Goal: Complete application form

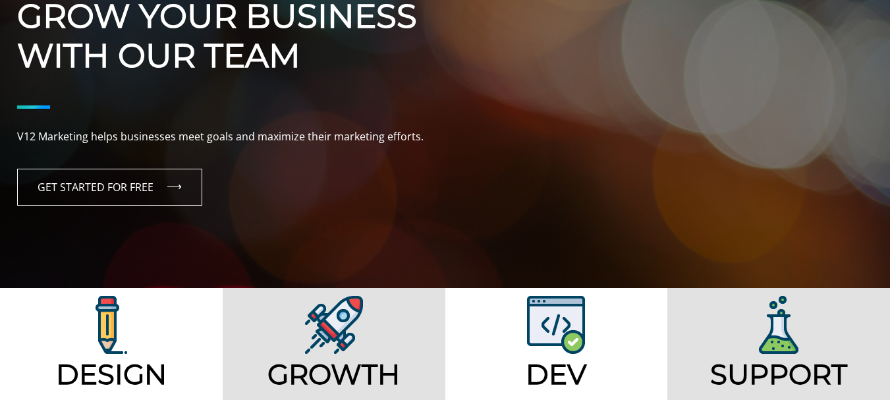
scroll to position [219, 0]
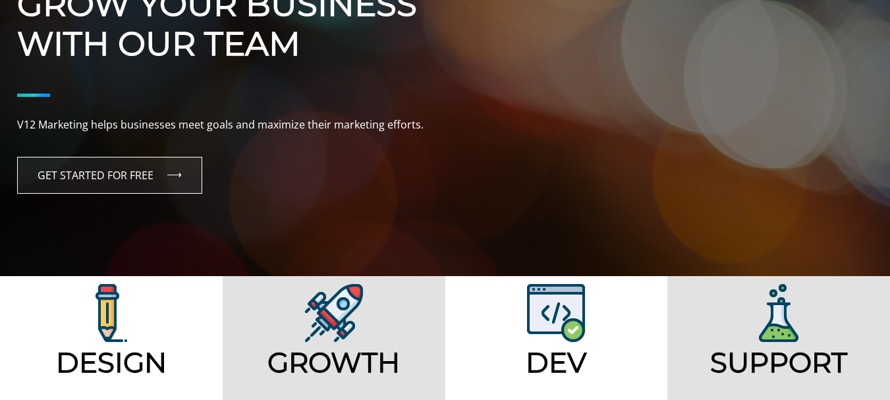
click at [168, 184] on link "GET STARTED FOR FREE" at bounding box center [109, 175] width 185 height 37
click at [96, 175] on link "GET STARTED FOR FREE" at bounding box center [109, 175] width 185 height 37
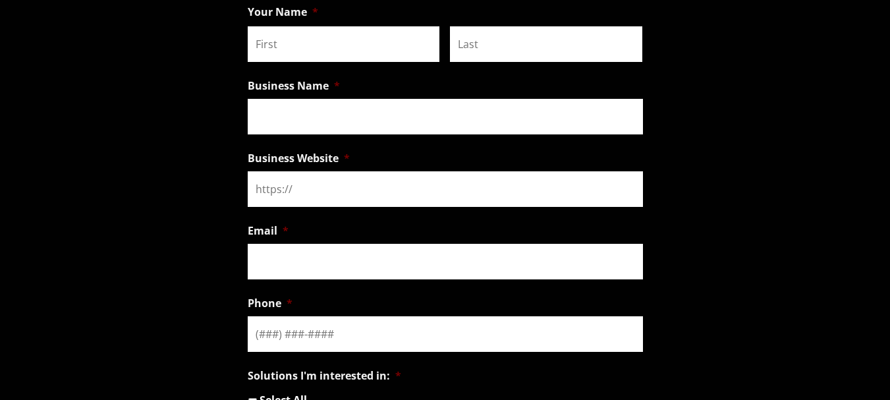
scroll to position [1098, 0]
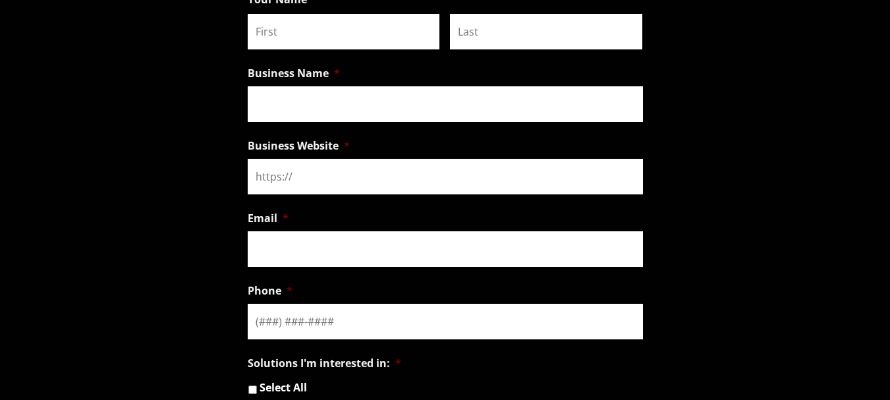
click at [293, 32] on input "First" at bounding box center [344, 32] width 192 height 36
type input "[PERSON_NAME]"
type input "Web Developer"
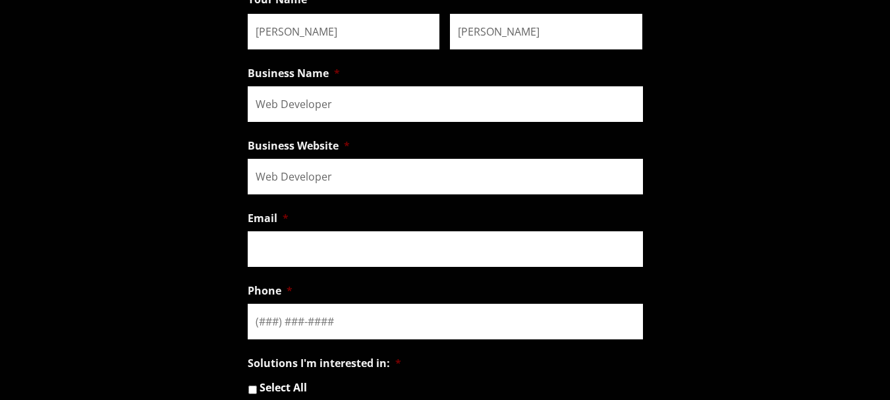
type input "aaron@aaronmarty.com"
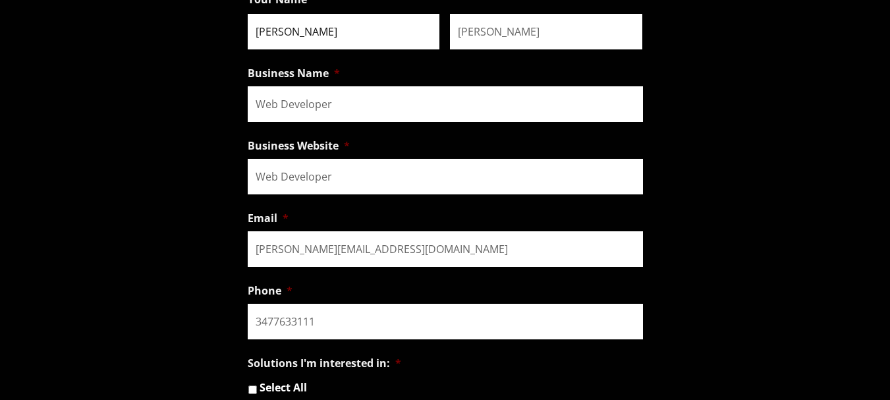
type input "(347) 763-3111"
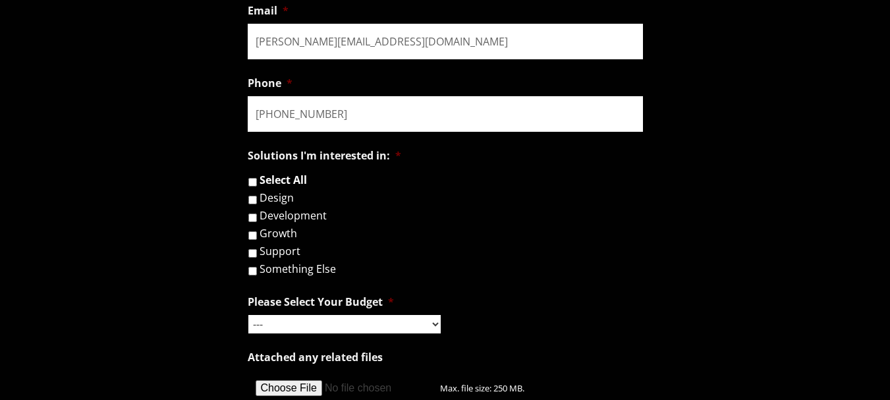
scroll to position [1318, 0]
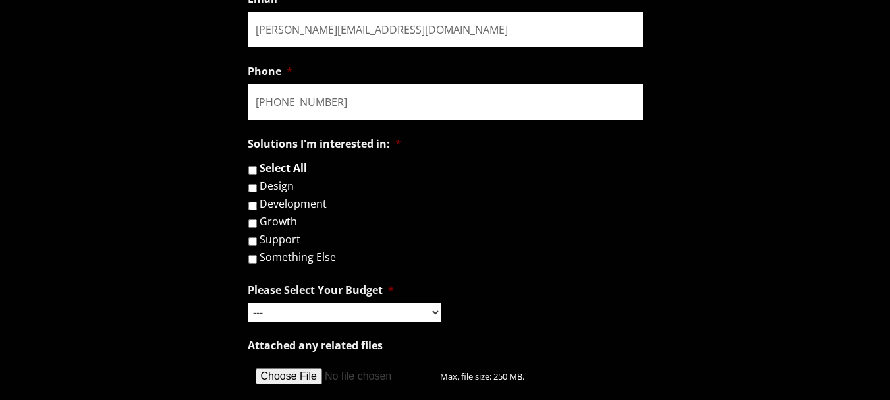
click at [285, 182] on label "Design" at bounding box center [277, 186] width 34 height 11
click at [257, 184] on input "Design" at bounding box center [252, 188] width 9 height 9
checkbox input "true"
click at [267, 161] on li "Solutions I'm interested in: * Select All Design Development Growth Support Som…" at bounding box center [445, 196] width 395 height 133
click at [267, 163] on label "Select All" at bounding box center [283, 168] width 47 height 11
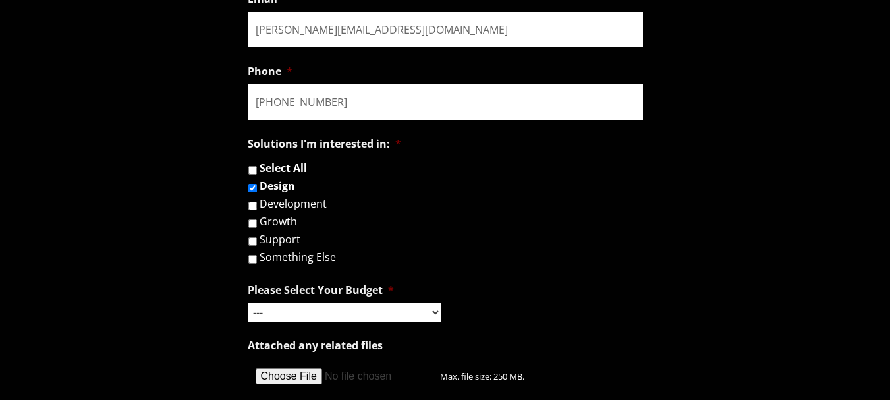
click at [257, 166] on input "Select All" at bounding box center [252, 170] width 9 height 9
checkbox input "true"
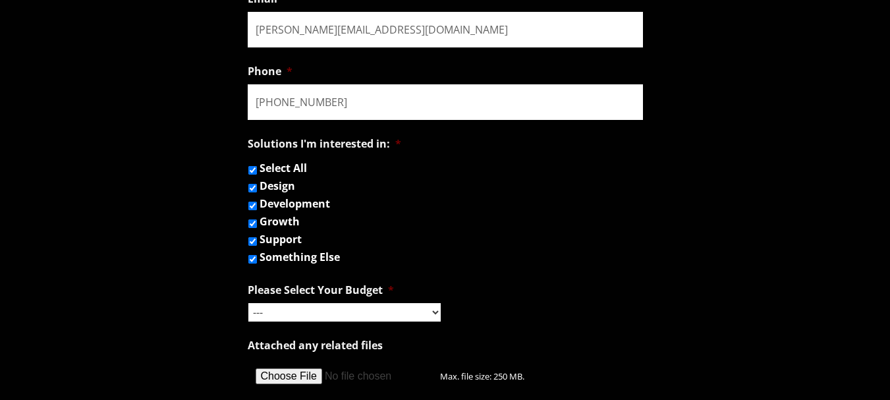
checkbox input "true"
click at [300, 306] on select "--- Hourly Support: $100 / Hour Less than $1,000 $1,000 - $5,000 $5,000 - $20,0…" at bounding box center [344, 312] width 192 height 18
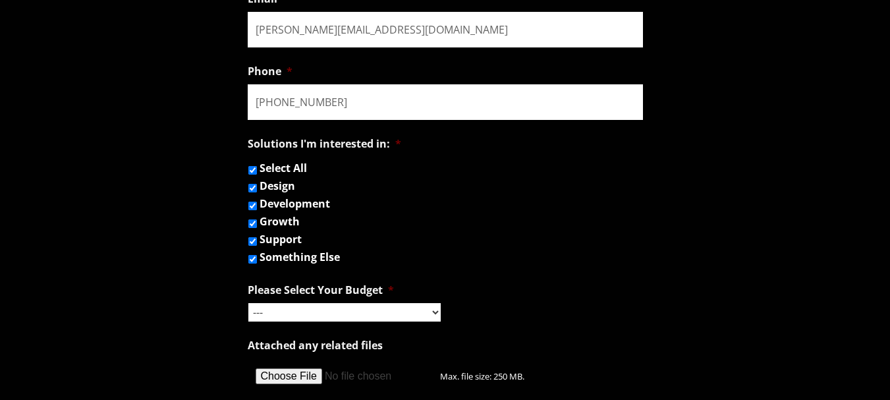
select select "$20,000 - $100,000"
click at [248, 303] on select "--- Hourly Support: $100 / Hour Less than $1,000 $1,000 - $5,000 $5,000 - $20,0…" at bounding box center [344, 312] width 192 height 18
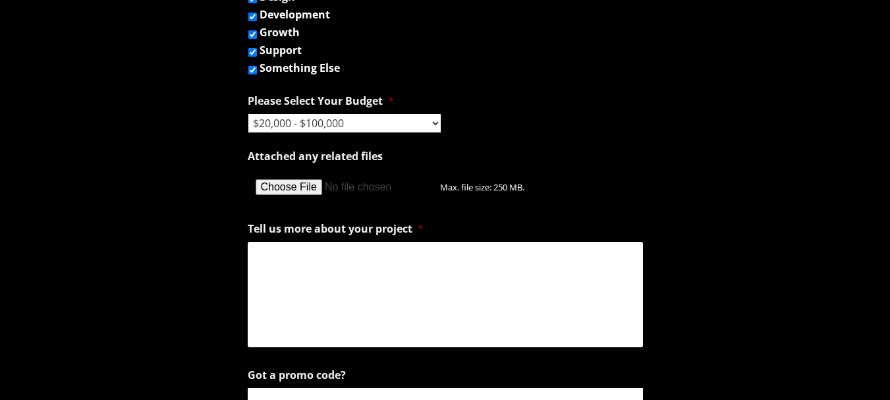
scroll to position [1537, 0]
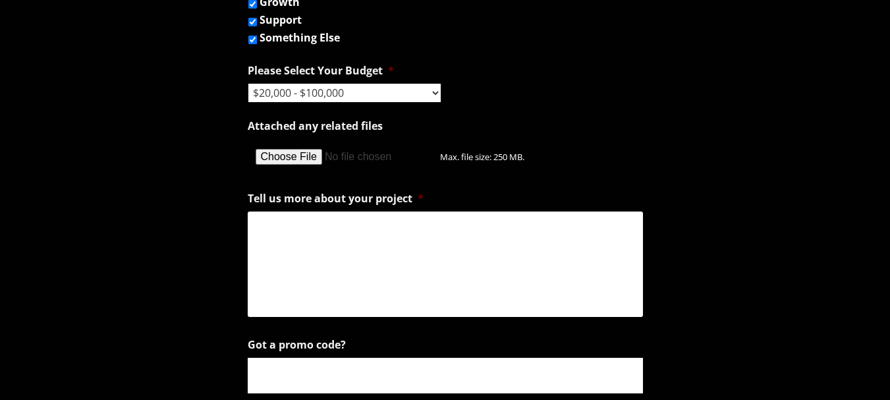
click at [291, 162] on input "Attached any related files" at bounding box center [344, 157] width 192 height 36
type input "C:\fakepath\Aaron Marty.pdf"
click at [319, 267] on textarea "Tell us more about your project *" at bounding box center [445, 263] width 395 height 105
paste textarea "Hi, I’m Aaron Marty, a Web Designer with over 10 years of experience, specializ…"
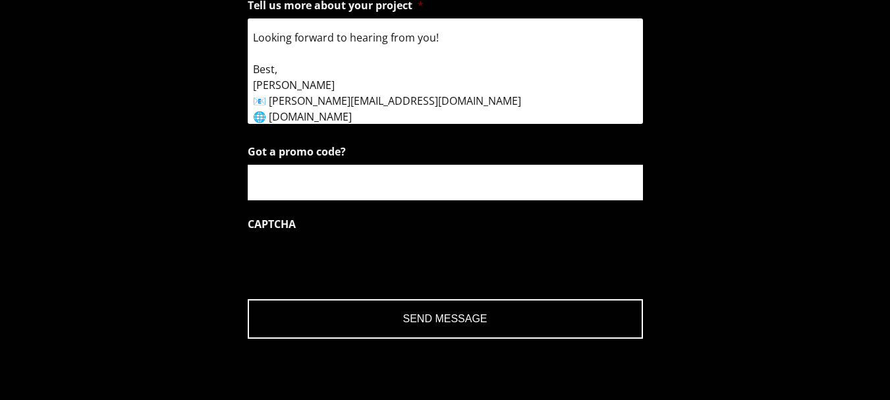
scroll to position [1757, 0]
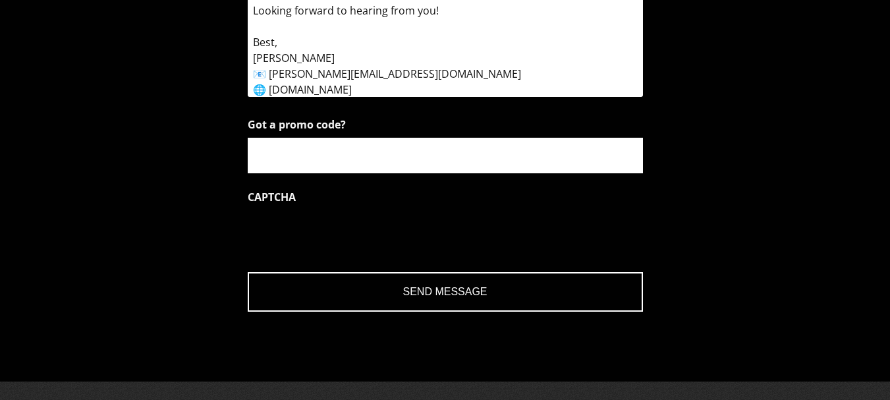
type textarea "Hi, I’m Aaron Marty, a Web Designer with over 10 years of experience, specializ…"
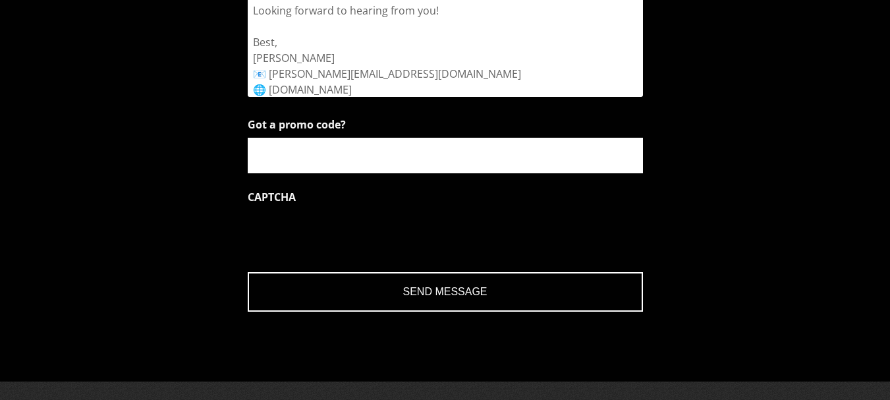
click at [325, 152] on input "Got a promo code?" at bounding box center [445, 156] width 395 height 36
click at [412, 306] on input "Send Message" at bounding box center [445, 292] width 395 height 40
click at [425, 291] on input "Send Message" at bounding box center [445, 292] width 395 height 40
